Goal: Contribute content

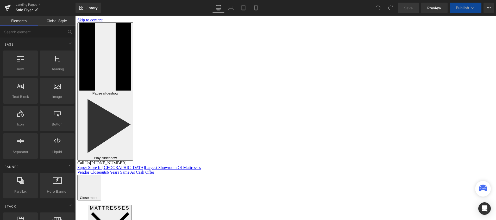
scroll to position [65, 0]
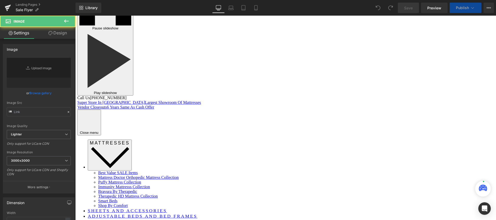
type input "[URL][DOMAIN_NAME]"
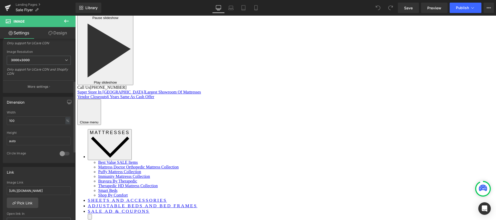
scroll to position [112, 0]
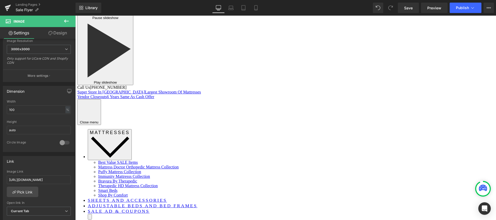
click at [75, 16] on span "Image" at bounding box center [75, 16] width 0 height 0
click at [75, 16] on icon at bounding box center [75, 16] width 0 height 0
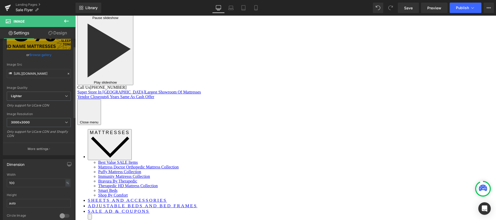
scroll to position [0, 0]
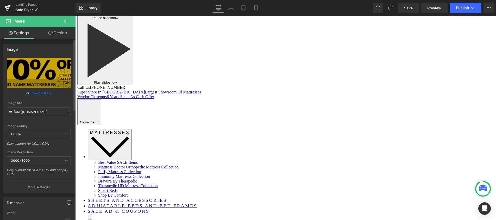
click at [42, 92] on link "Browse gallery" at bounding box center [40, 93] width 22 height 9
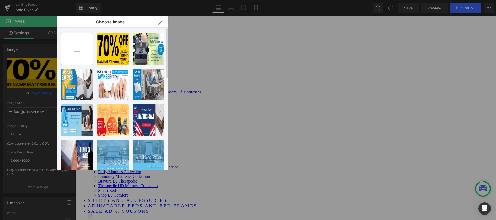
click at [77, 50] on input "file" at bounding box center [76, 48] width 31 height 31
type input "C:\fakepath\The Mattress Doctor 50-70% Off 1500x500.jpg"
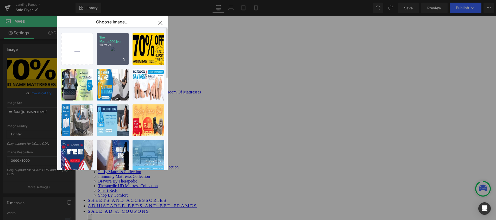
click at [110, 48] on div "The Mat...x500.jpg 112.71 KB" at bounding box center [113, 49] width 32 height 32
type input "[URL][DOMAIN_NAME]"
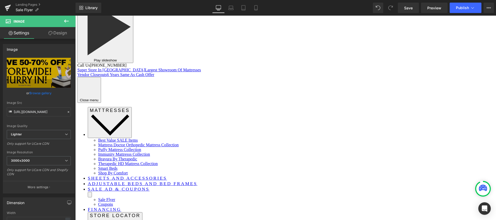
scroll to position [232, 0]
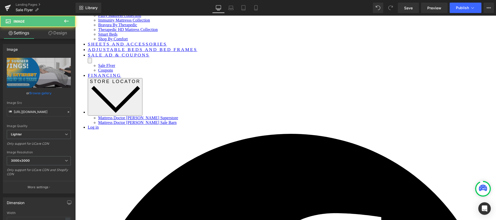
click at [75, 16] on icon at bounding box center [75, 16] width 0 height 0
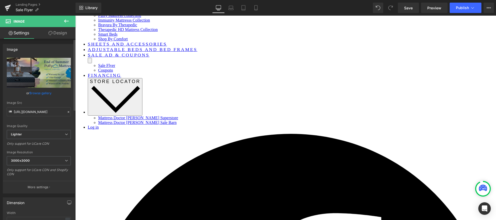
click at [40, 94] on link "Browse gallery" at bounding box center [40, 93] width 22 height 9
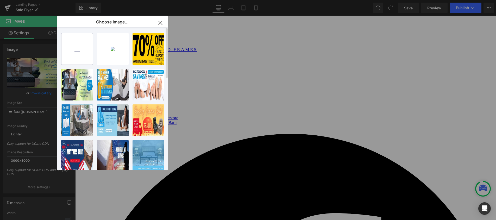
click at [77, 52] on input "file" at bounding box center [76, 48] width 31 height 31
type input "C:\fakepath\The Mattress Doctor Sleep Like a King 1500x500.jpg"
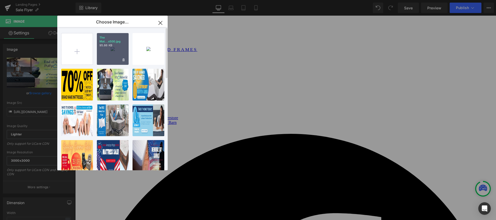
click at [110, 48] on div "The Mat...x500.jpg 95.86 KB" at bounding box center [113, 49] width 32 height 32
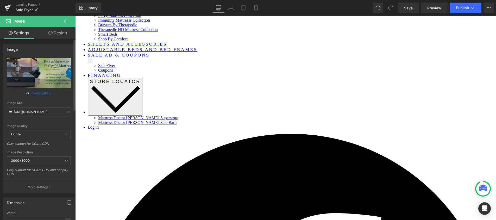
click at [37, 92] on link "Browse gallery" at bounding box center [40, 93] width 22 height 9
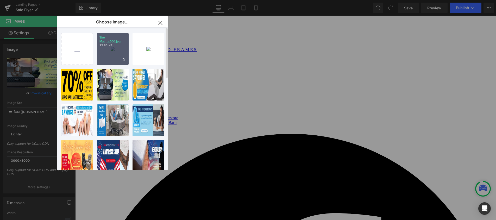
click at [108, 50] on div "The Mat...x500.jpg 95.86 KB" at bounding box center [113, 49] width 32 height 32
type input "[URL][DOMAIN_NAME]"
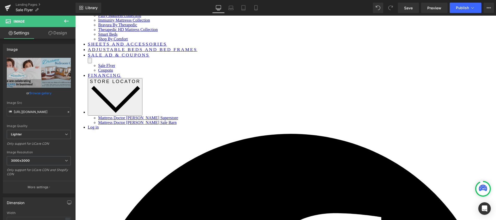
click at [75, 16] on icon at bounding box center [75, 16] width 0 height 0
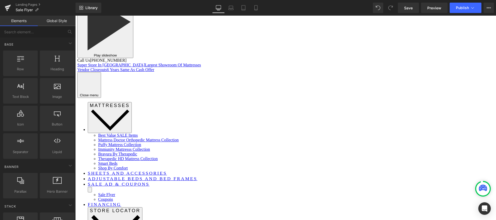
scroll to position [177, 0]
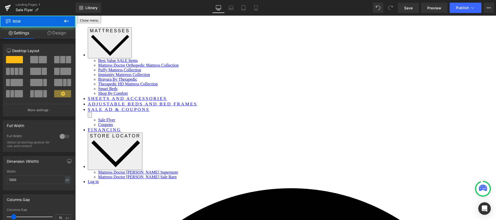
click at [64, 136] on div at bounding box center [64, 136] width 13 height 8
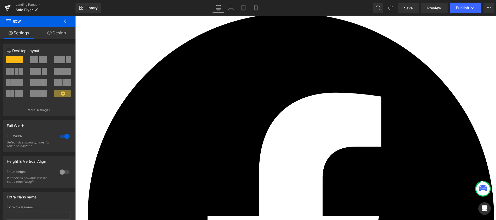
scroll to position [352, 0]
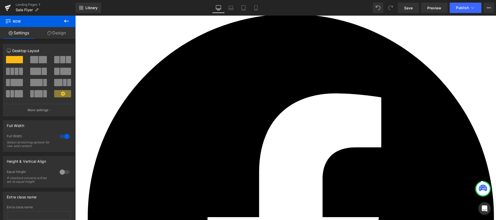
click at [75, 16] on span "Row" at bounding box center [75, 16] width 0 height 0
click at [67, 135] on div at bounding box center [64, 136] width 13 height 8
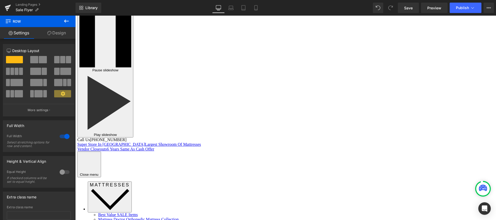
scroll to position [18, 0]
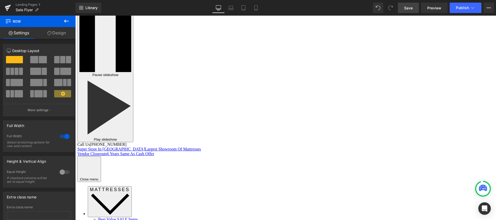
click at [407, 7] on span "Save" at bounding box center [408, 7] width 9 height 5
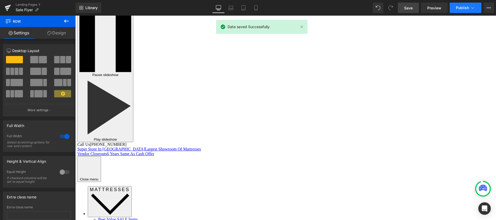
click at [461, 7] on span "Publish" at bounding box center [462, 8] width 13 height 4
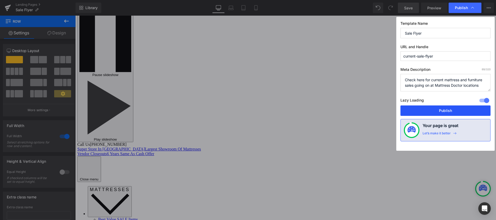
click at [441, 111] on button "Publish" at bounding box center [446, 111] width 90 height 10
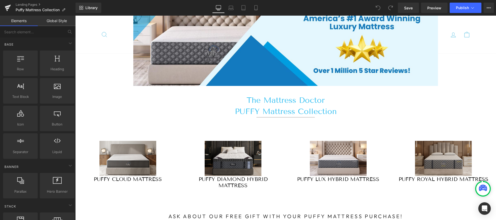
scroll to position [109, 0]
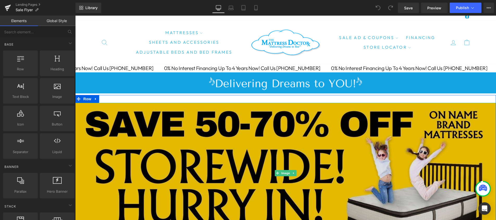
scroll to position [19, 0]
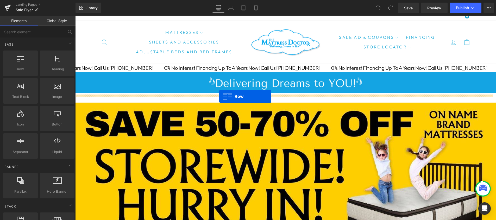
drag, startPoint x: 94, startPoint y: 78, endPoint x: 219, endPoint y: 96, distance: 126.6
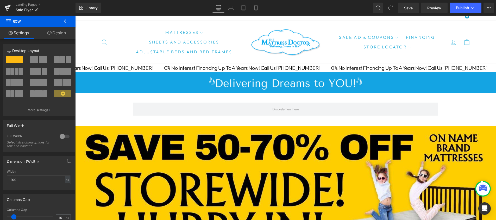
click at [67, 21] on icon at bounding box center [66, 21] width 6 height 6
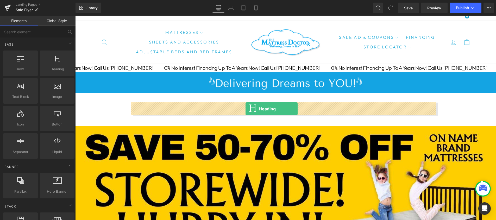
drag, startPoint x: 108, startPoint y: 83, endPoint x: 246, endPoint y: 109, distance: 140.1
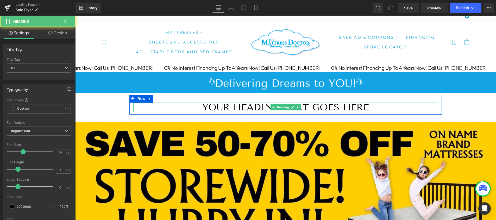
click at [242, 107] on h1 "Your heading text goes here" at bounding box center [285, 107] width 305 height 9
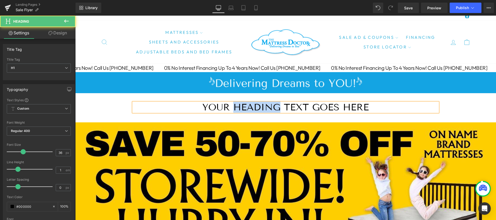
click at [242, 107] on h1 "Your heading text goes here" at bounding box center [285, 107] width 305 height 9
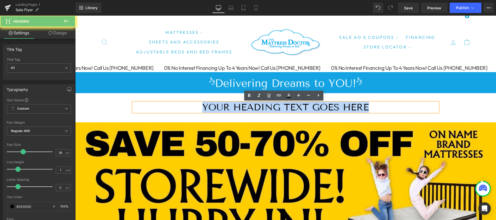
click at [242, 107] on h1 "Your heading text goes here" at bounding box center [285, 107] width 305 height 9
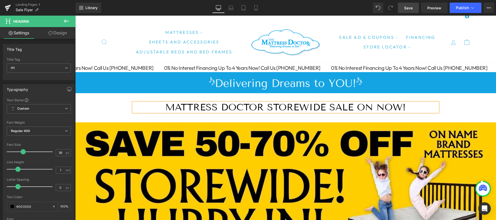
click at [411, 6] on span "Save" at bounding box center [408, 7] width 9 height 5
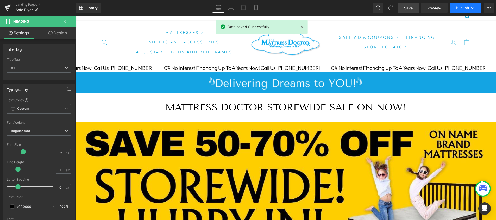
click at [463, 7] on span "Publish" at bounding box center [462, 8] width 13 height 4
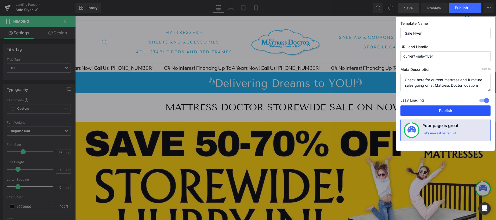
drag, startPoint x: 442, startPoint y: 111, endPoint x: 367, endPoint y: 95, distance: 77.0
click at [442, 111] on button "Publish" at bounding box center [446, 111] width 90 height 10
